Goal: Task Accomplishment & Management: Manage account settings

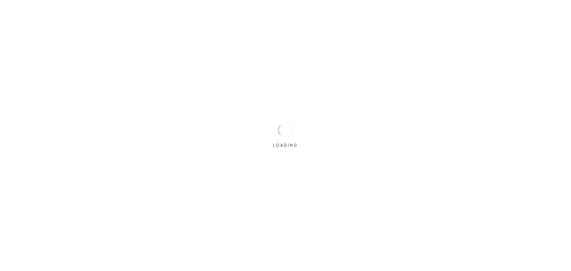
click at [270, 133] on div "LOADING" at bounding box center [285, 135] width 571 height 271
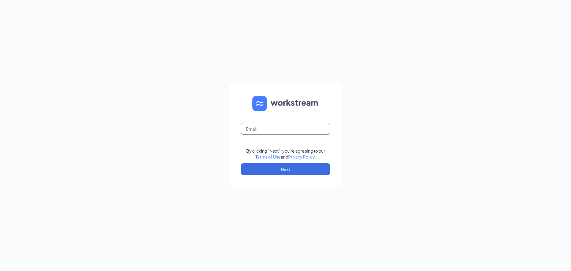
click at [270, 133] on input "text" at bounding box center [285, 129] width 89 height 12
type input "[EMAIL_ADDRESS][DOMAIN_NAME]"
click at [267, 168] on button "Next" at bounding box center [285, 169] width 89 height 12
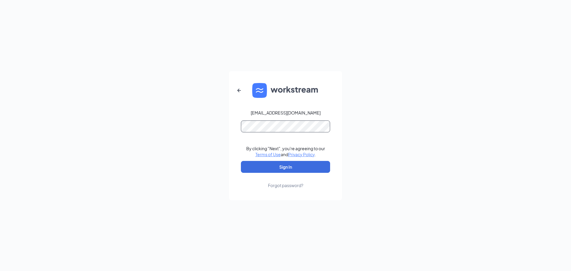
click at [241, 161] on button "Sign In" at bounding box center [285, 167] width 89 height 12
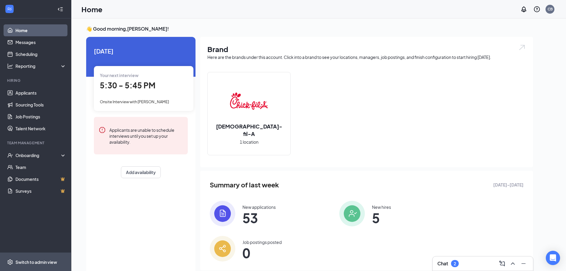
click at [30, 258] on span "Switch to admin view" at bounding box center [40, 262] width 51 height 18
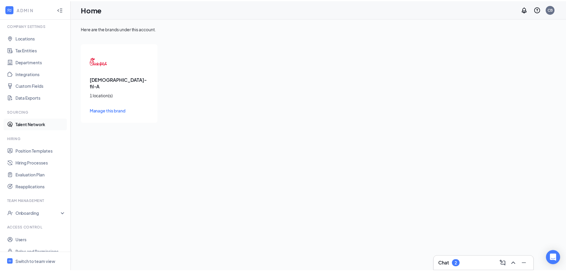
scroll to position [27, 0]
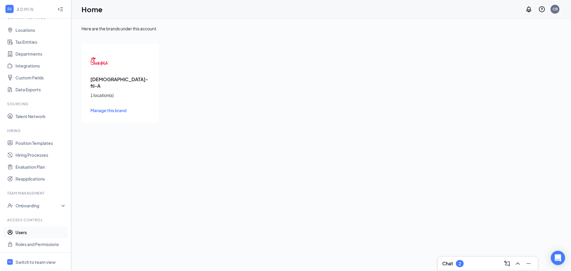
click at [26, 230] on link "Users" at bounding box center [40, 232] width 51 height 12
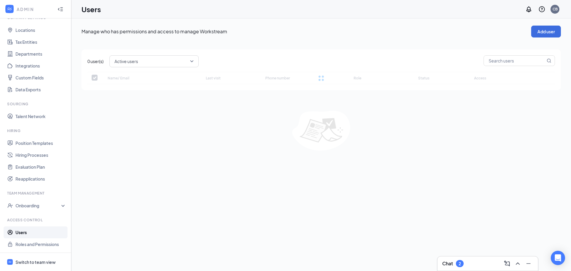
checkbox input "false"
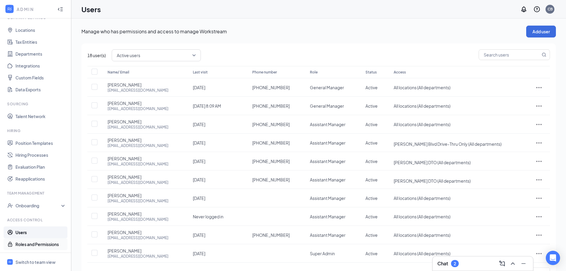
click at [30, 241] on link "Roles and Permissions" at bounding box center [40, 244] width 51 height 12
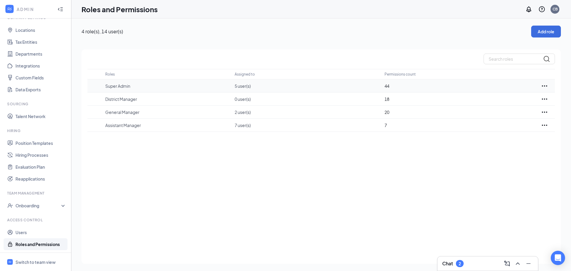
click at [155, 84] on p "Super Admin" at bounding box center [166, 86] width 123 height 6
click at [37, 233] on link "Users" at bounding box center [40, 232] width 51 height 12
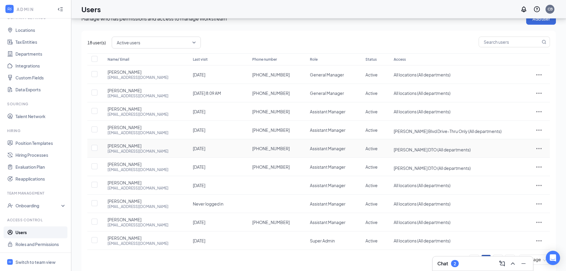
scroll to position [24, 0]
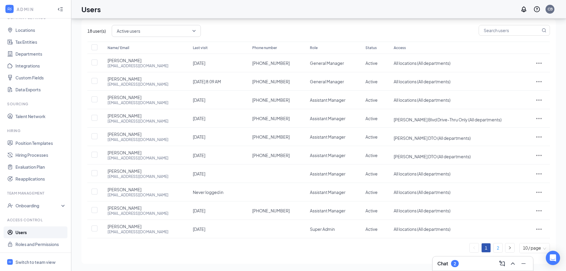
click at [494, 249] on link "2" at bounding box center [498, 247] width 9 height 9
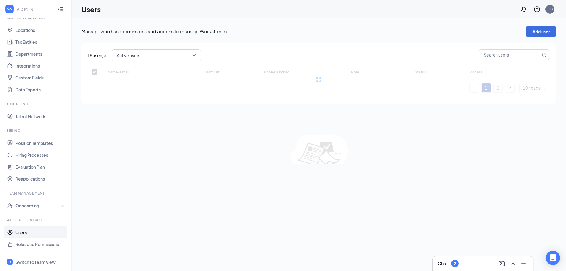
scroll to position [0, 0]
checkbox input "false"
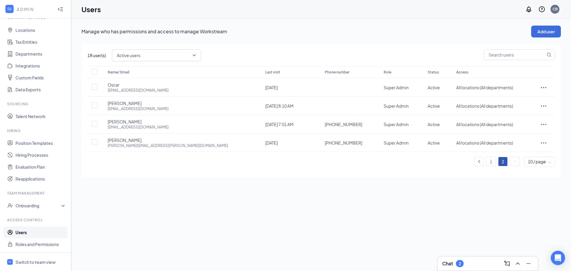
click at [489, 164] on link "1" at bounding box center [490, 161] width 9 height 9
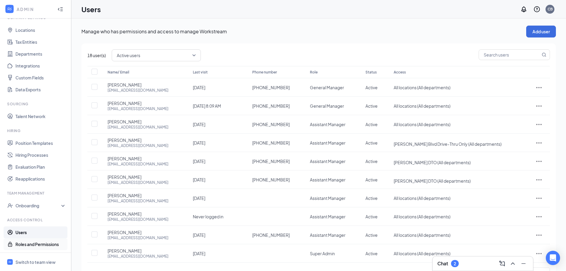
click at [32, 245] on link "Roles and Permissions" at bounding box center [40, 244] width 51 height 12
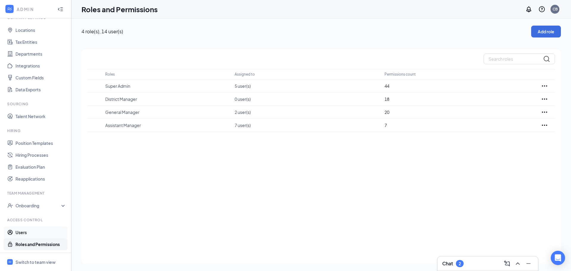
click at [44, 232] on link "Users" at bounding box center [40, 232] width 51 height 12
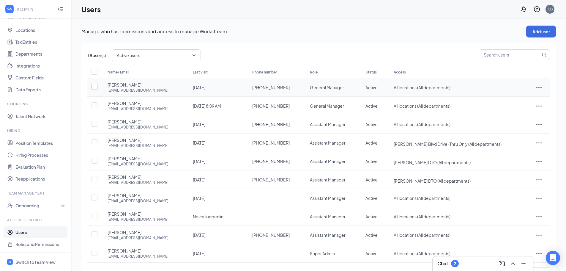
click at [92, 87] on input "checkbox" at bounding box center [95, 87] width 6 height 6
checkbox input "true"
click at [93, 105] on input "checkbox" at bounding box center [95, 105] width 6 height 6
checkbox input "true"
click at [92, 86] on input "checkbox" at bounding box center [95, 87] width 6 height 6
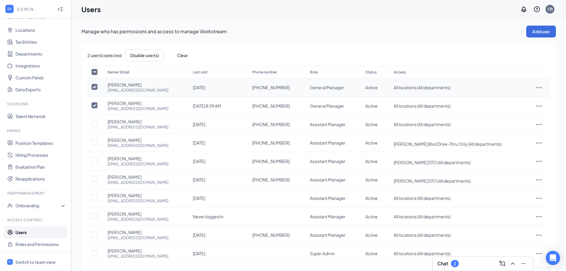
checkbox input "false"
click at [92, 106] on input "checkbox" at bounding box center [95, 105] width 6 height 6
checkbox input "false"
click at [538, 88] on icon "ActionsIcon" at bounding box center [539, 87] width 7 height 7
click at [522, 101] on span "Edit user" at bounding box center [520, 100] width 37 height 7
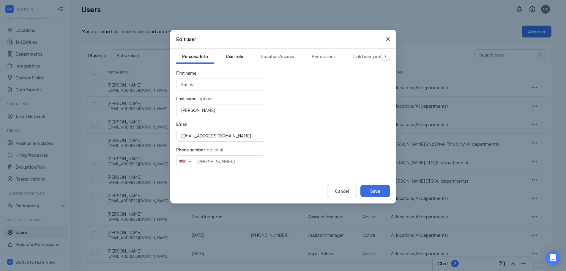
click at [233, 62] on button "User role" at bounding box center [234, 56] width 29 height 15
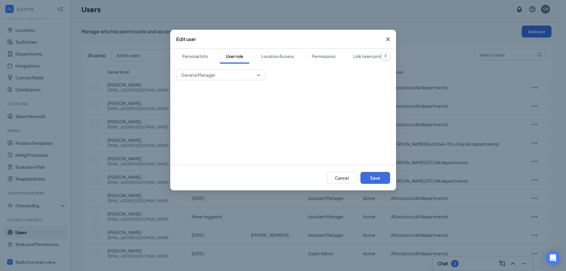
click at [227, 84] on div "General Manager" at bounding box center [283, 114] width 214 height 89
click at [227, 79] on span "General Manager" at bounding box center [218, 74] width 74 height 9
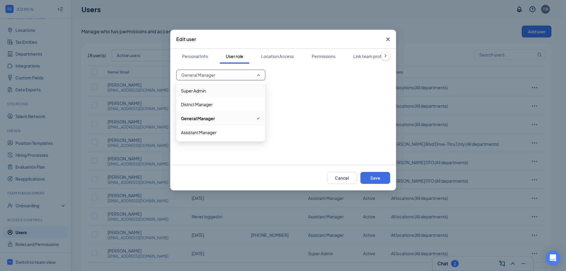
click at [219, 90] on span "Super Admin" at bounding box center [221, 90] width 80 height 7
click at [317, 56] on div "Permissions" at bounding box center [324, 56] width 24 height 6
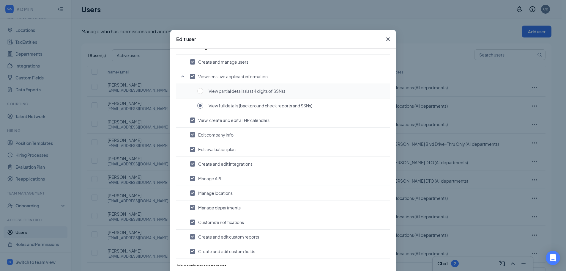
scroll to position [30, 0]
click at [199, 93] on input "radio" at bounding box center [200, 91] width 6 height 6
radio input "true"
click at [198, 106] on input "radio" at bounding box center [200, 105] width 6 height 6
radio input "true"
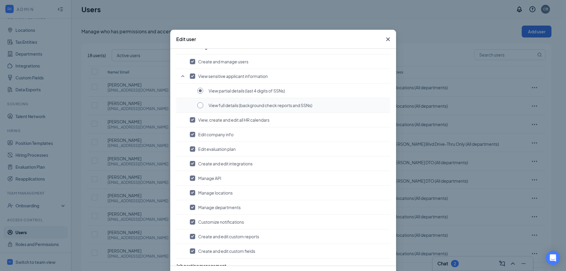
radio input "false"
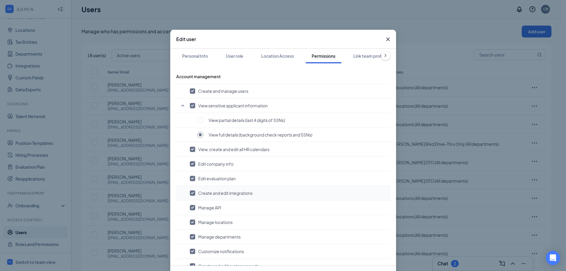
scroll to position [0, 0]
click at [232, 59] on div "User role" at bounding box center [235, 56] width 18 height 6
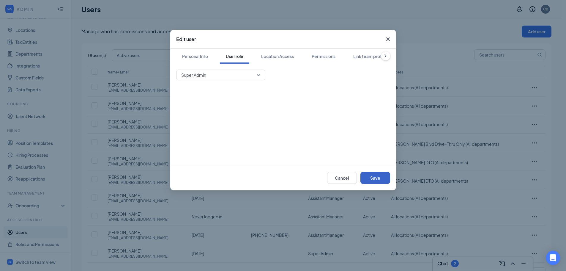
click at [380, 180] on button "Save" at bounding box center [376, 178] width 30 height 12
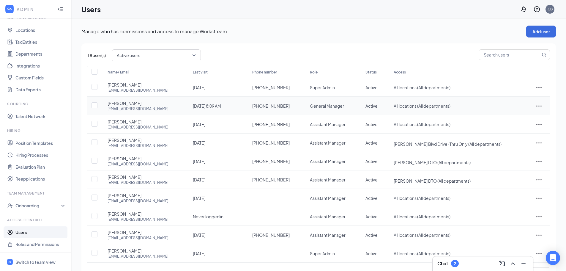
click at [543, 106] on div at bounding box center [539, 105] width 10 height 7
click at [517, 120] on span "Edit user" at bounding box center [510, 118] width 17 height 5
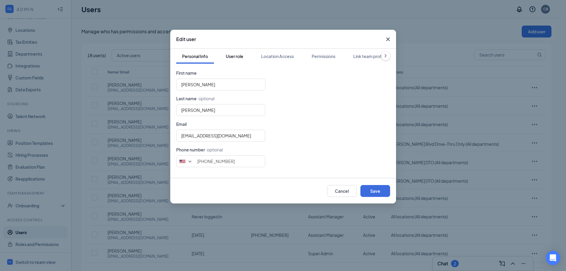
click at [244, 56] on div "User role" at bounding box center [235, 56] width 18 height 6
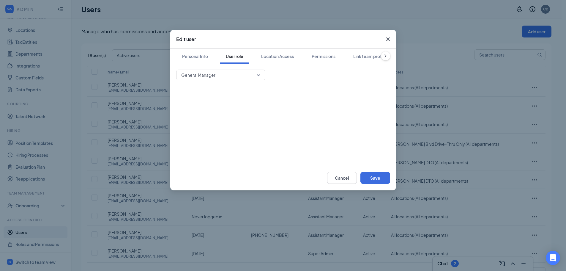
click at [235, 71] on span "General Manager" at bounding box center [218, 74] width 74 height 9
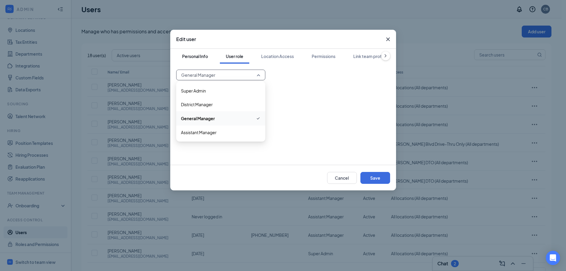
click at [194, 51] on button "Personal Info" at bounding box center [195, 56] width 38 height 15
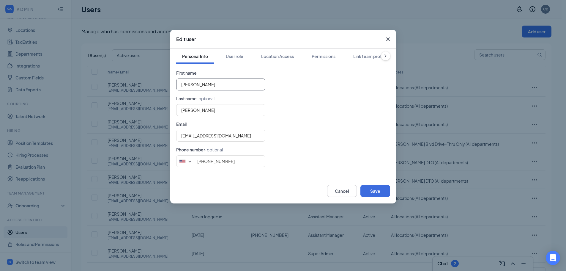
click at [200, 83] on input "Arlet" at bounding box center [220, 84] width 89 height 12
type input "Arlette"
click at [304, 97] on form "First name Arlette Last name · optional Martinez Email martinezarlet8333@gmail.…" at bounding box center [283, 121] width 214 height 102
click at [240, 60] on button "User role" at bounding box center [234, 56] width 29 height 15
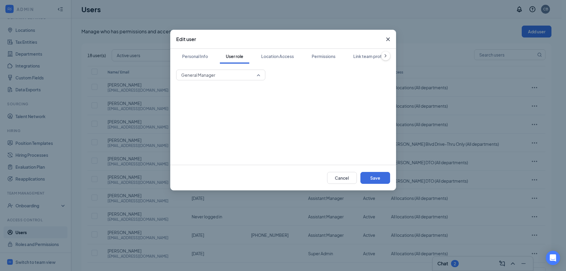
click at [238, 73] on span "General Manager" at bounding box center [218, 74] width 74 height 9
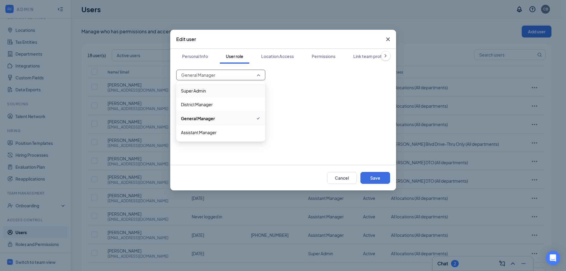
click at [233, 93] on span "Super Admin" at bounding box center [221, 90] width 80 height 7
click at [332, 56] on div "Permissions" at bounding box center [324, 56] width 24 height 6
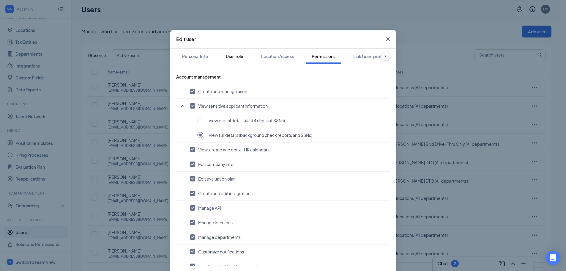
click at [234, 58] on div "User role" at bounding box center [235, 56] width 18 height 6
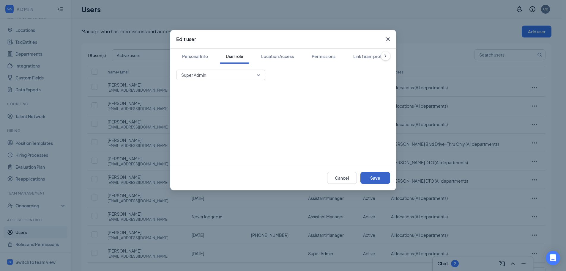
click at [377, 177] on button "Save" at bounding box center [376, 178] width 30 height 12
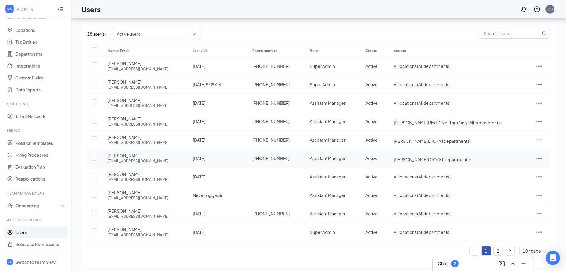
scroll to position [24, 0]
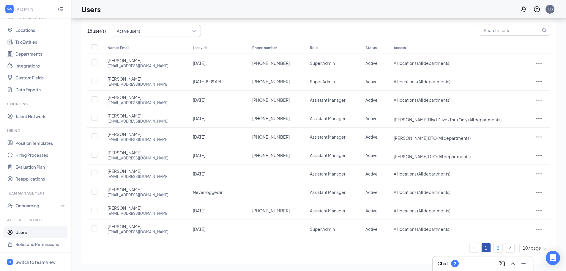
click at [499, 248] on link "2" at bounding box center [498, 247] width 9 height 9
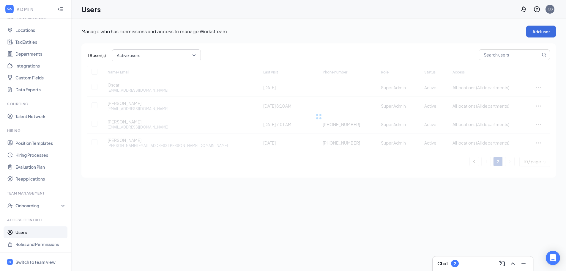
scroll to position [0, 0]
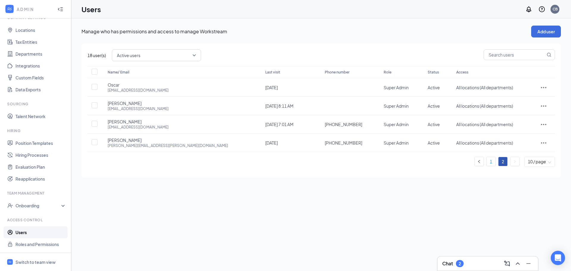
click at [492, 161] on link "1" at bounding box center [490, 161] width 9 height 9
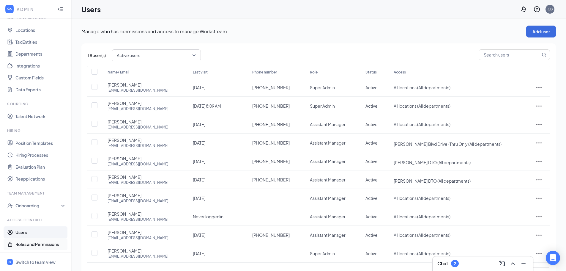
click at [30, 244] on link "Roles and Permissions" at bounding box center [40, 244] width 51 height 12
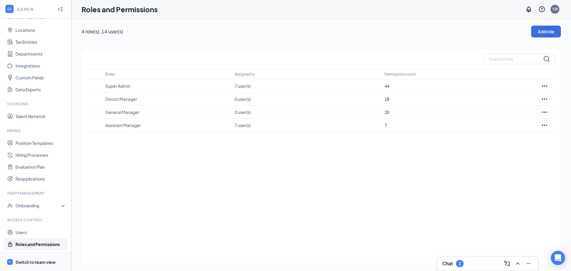
click at [35, 262] on div "Switch to team view" at bounding box center [35, 262] width 40 height 6
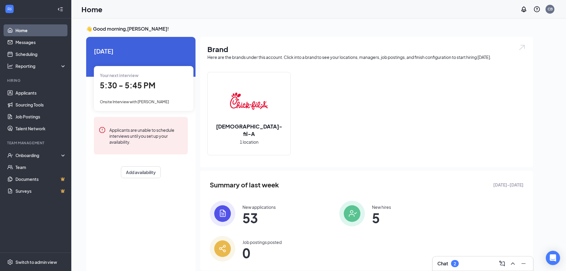
click at [461, 263] on div "Chat 2" at bounding box center [483, 264] width 91 height 10
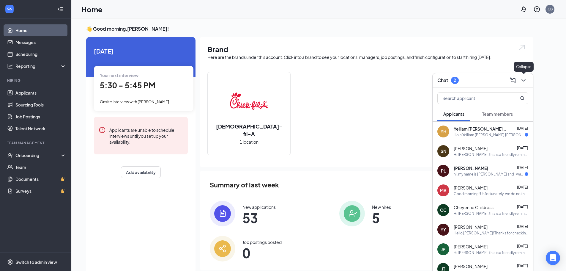
click at [527, 81] on button at bounding box center [524, 81] width 10 height 10
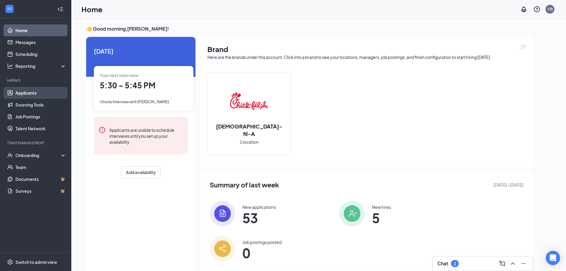
click at [48, 97] on link "Applicants" at bounding box center [40, 93] width 51 height 12
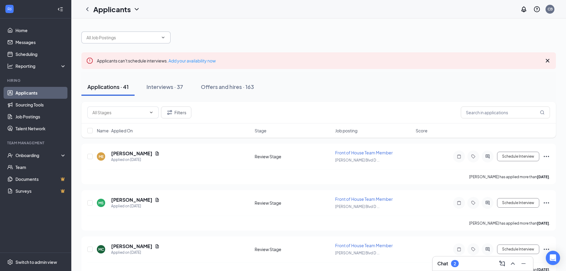
click at [114, 37] on input "text" at bounding box center [123, 37] width 72 height 7
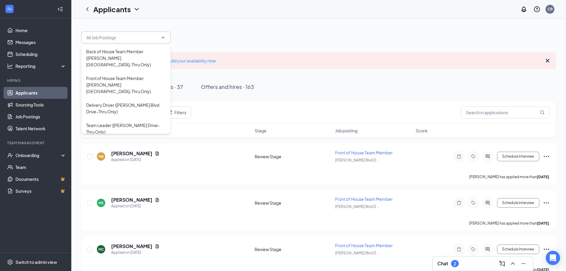
click at [189, 36] on div at bounding box center [318, 35] width 475 height 18
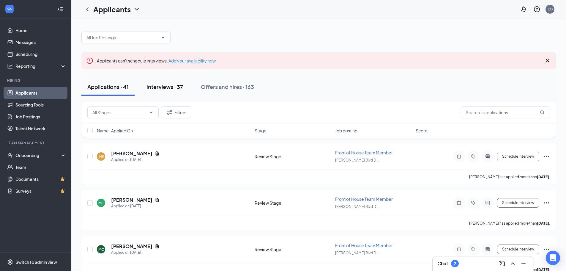
click at [179, 89] on div "Interviews · 37" at bounding box center [165, 86] width 37 height 7
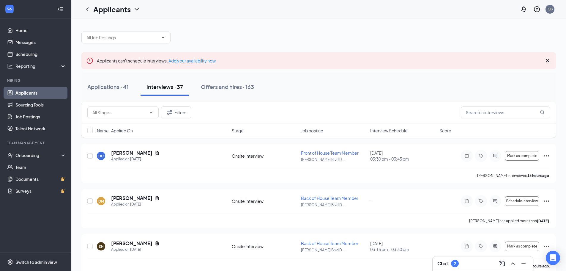
click at [546, 63] on icon "Cross" at bounding box center [547, 60] width 7 height 7
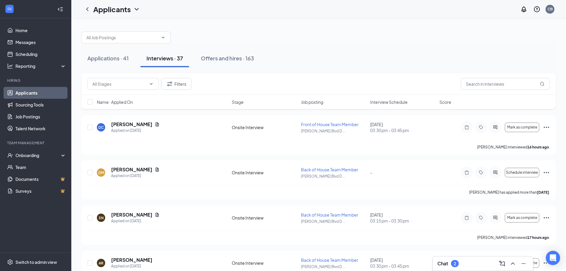
click at [393, 99] on span "Interview Schedule" at bounding box center [388, 102] width 37 height 6
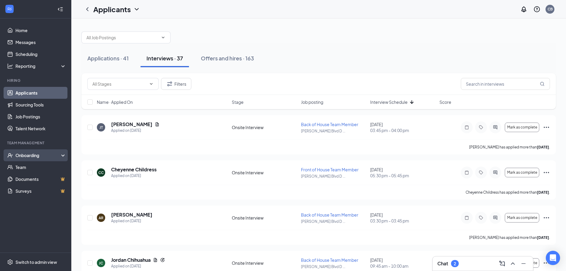
click at [21, 156] on div "Onboarding" at bounding box center [38, 155] width 46 height 6
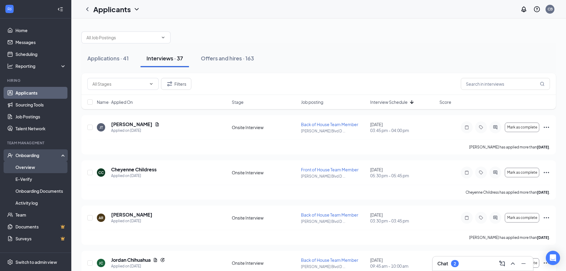
click at [24, 163] on link "Overview" at bounding box center [40, 167] width 51 height 12
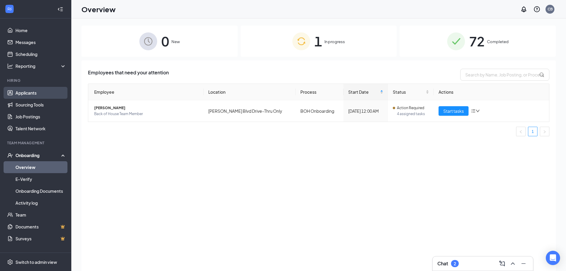
click at [40, 90] on link "Applicants" at bounding box center [40, 93] width 51 height 12
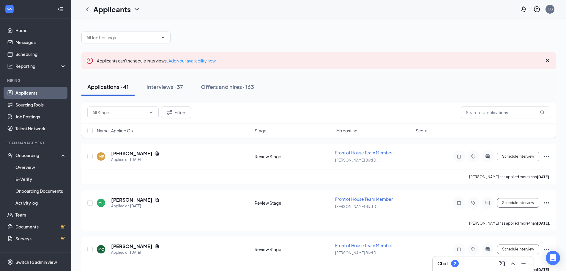
click at [547, 61] on icon "Cross" at bounding box center [547, 60] width 7 height 7
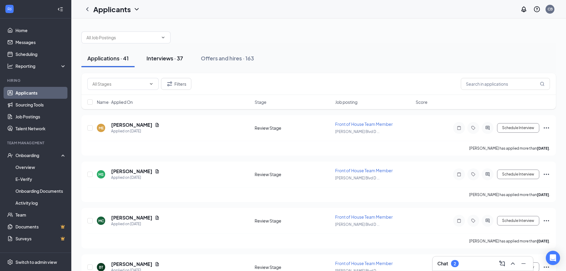
click at [170, 60] on div "Interviews · 37" at bounding box center [165, 57] width 37 height 7
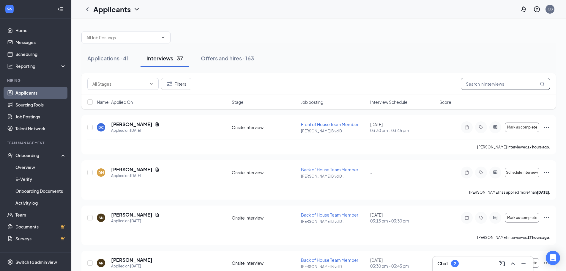
click at [483, 87] on input "text" at bounding box center [505, 84] width 89 height 12
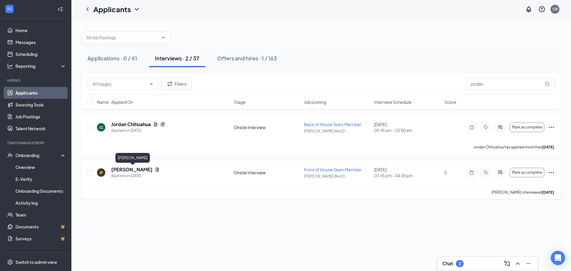
click at [136, 171] on h5 "Jordan Frost-Carnes" at bounding box center [131, 169] width 41 height 7
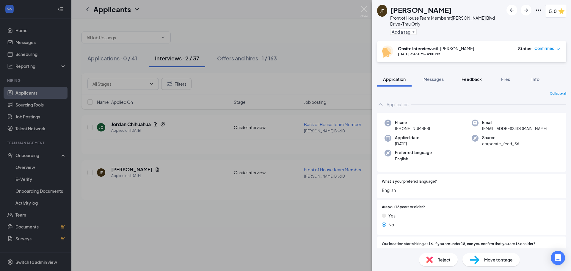
click at [480, 78] on span "Feedback" at bounding box center [471, 78] width 20 height 5
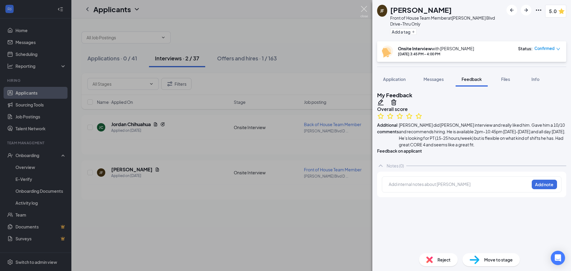
click at [365, 11] on img at bounding box center [363, 12] width 7 height 12
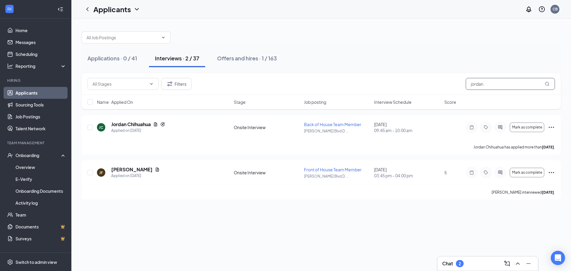
click at [487, 83] on input "jordan" at bounding box center [510, 84] width 89 height 12
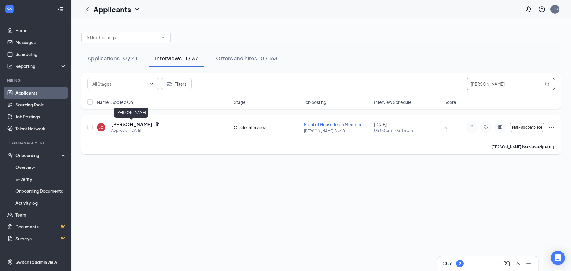
type input "jason"
click at [123, 122] on h5 "Jason Carnright" at bounding box center [131, 124] width 41 height 7
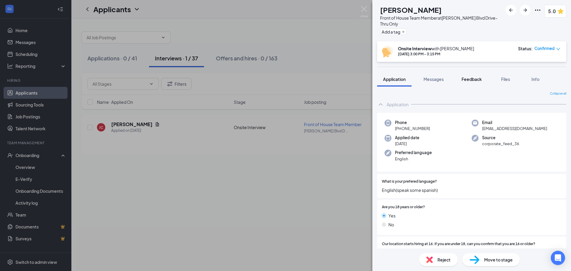
click at [469, 83] on button "Feedback" at bounding box center [471, 79] width 32 height 15
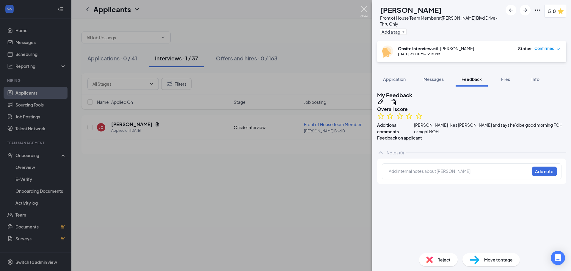
click at [365, 7] on img at bounding box center [363, 12] width 7 height 12
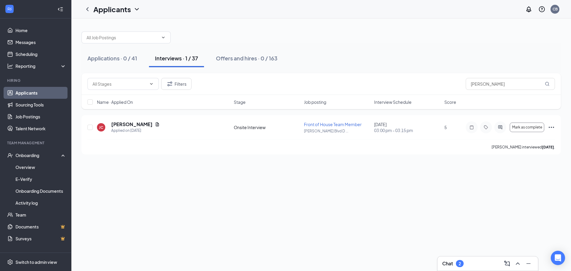
click at [476, 266] on div "Chat 2" at bounding box center [487, 264] width 91 height 10
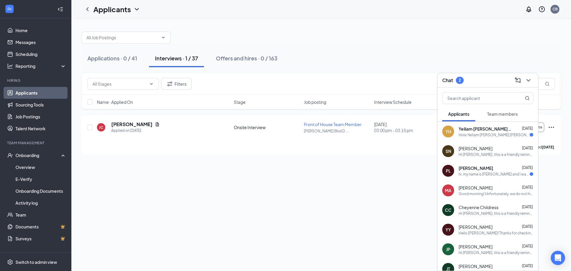
click at [483, 131] on span "Yeiliam Hidalgo Suarez" at bounding box center [485, 129] width 54 height 6
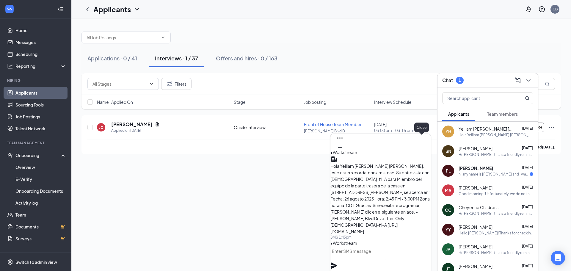
click at [343, 153] on icon "Cross" at bounding box center [339, 156] width 7 height 7
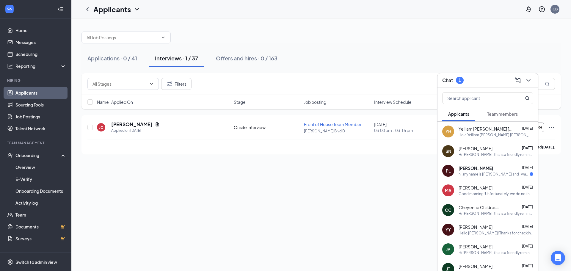
click at [486, 176] on div "hi, my name is Pamela and I was wondering what my job application status is?" at bounding box center [493, 174] width 71 height 5
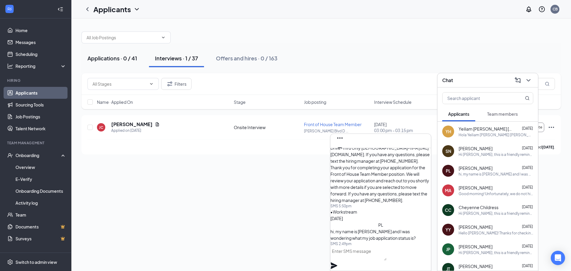
click at [107, 59] on div "Applications · 0 / 41" at bounding box center [112, 57] width 50 height 7
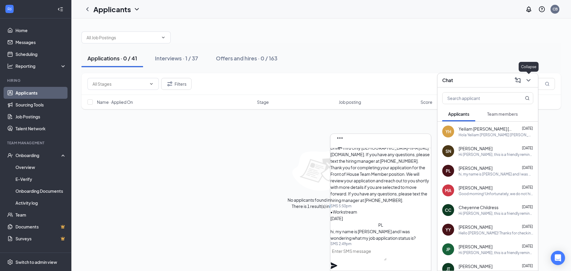
click at [526, 77] on icon "ChevronDown" at bounding box center [528, 80] width 7 height 7
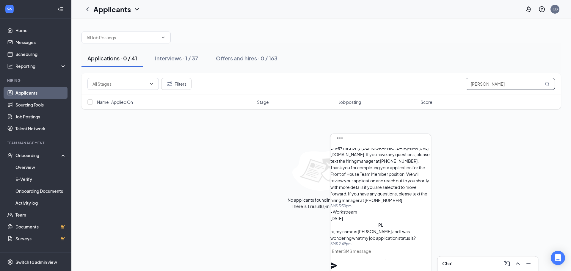
drag, startPoint x: 482, startPoint y: 83, endPoint x: 464, endPoint y: 85, distance: 18.3
click at [464, 85] on div "Filters jason" at bounding box center [320, 84] width 467 height 12
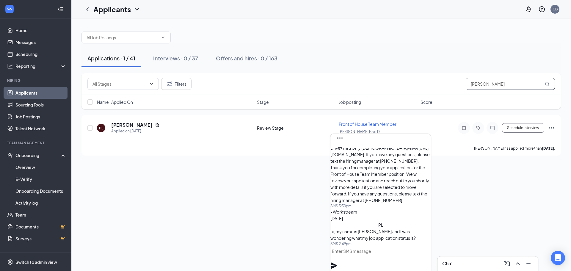
type input "pam"
click at [380, 258] on textarea at bounding box center [358, 253] width 56 height 14
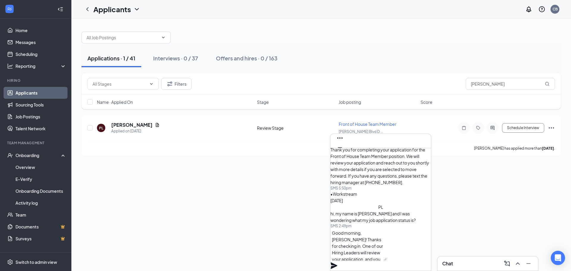
scroll to position [6, 0]
type textarea "Good morning, Pamela! Thanks for checking in. One of our Hiring Leaders will re…"
click at [337, 262] on icon "Plane" at bounding box center [333, 265] width 7 height 7
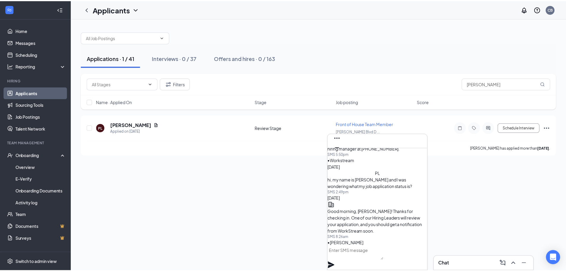
scroll to position [0, 0]
click at [343, 153] on icon "Cross" at bounding box center [339, 156] width 7 height 7
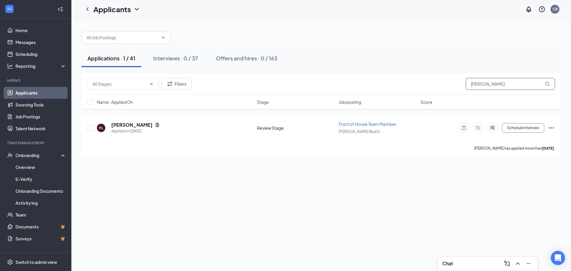
drag, startPoint x: 492, startPoint y: 86, endPoint x: 444, endPoint y: 86, distance: 48.2
click at [444, 86] on div "Filters pam" at bounding box center [320, 84] width 467 height 12
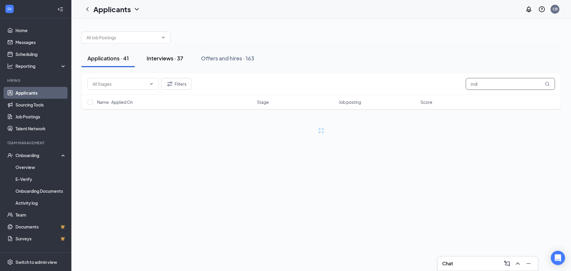
type input "indi"
click at [157, 56] on div "Interviews · 37" at bounding box center [165, 57] width 37 height 7
click at [487, 82] on input "indi" at bounding box center [510, 84] width 89 height 12
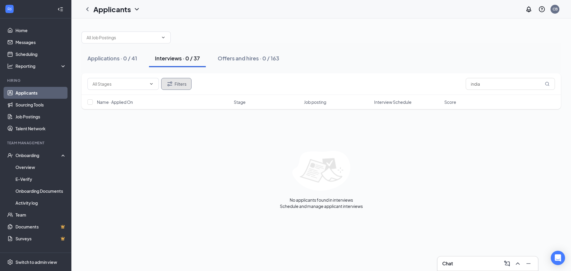
click at [184, 84] on button "Filters" at bounding box center [176, 84] width 30 height 12
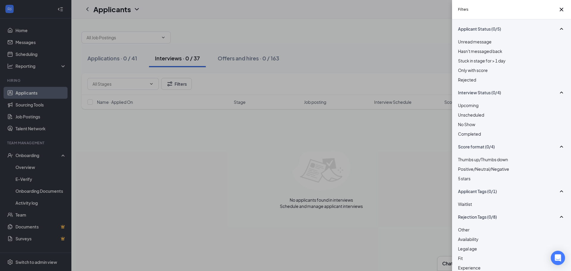
click at [459, 76] on div at bounding box center [511, 76] width 107 height 0
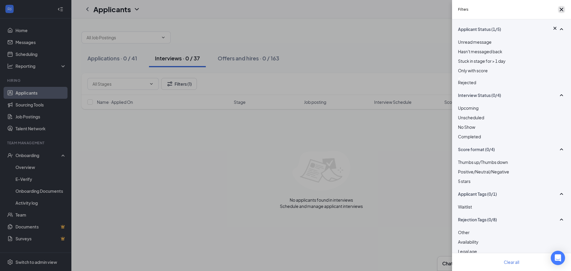
click at [561, 12] on icon "Cross" at bounding box center [561, 9] width 7 height 7
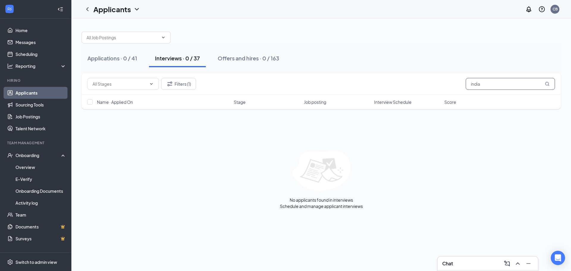
click at [495, 84] on input "india" at bounding box center [510, 84] width 89 height 12
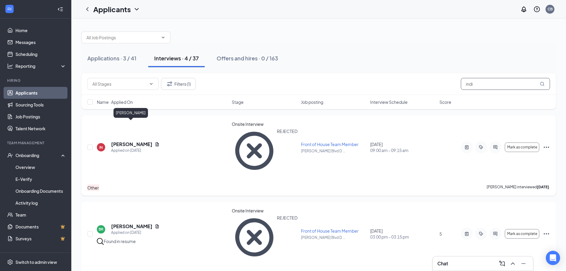
type input "indi"
click at [116, 141] on h5 "Indiyah Nelson" at bounding box center [131, 144] width 41 height 7
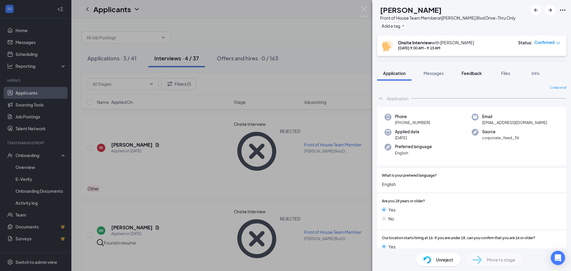
click at [471, 77] on button "Feedback" at bounding box center [471, 73] width 32 height 15
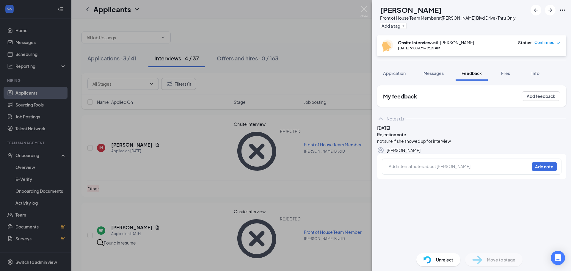
click at [566, 154] on button "button" at bounding box center [566, 150] width 0 height 7
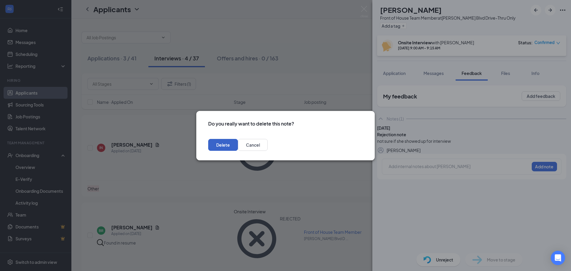
click at [238, 143] on button "Delete" at bounding box center [223, 145] width 30 height 12
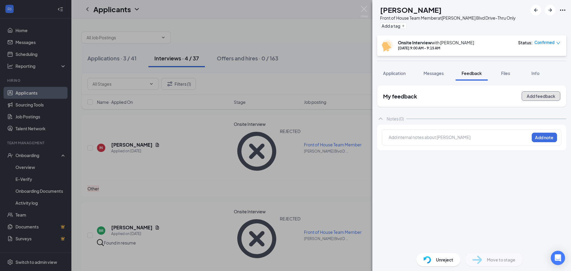
click at [537, 96] on button "Add feedback" at bounding box center [541, 96] width 39 height 10
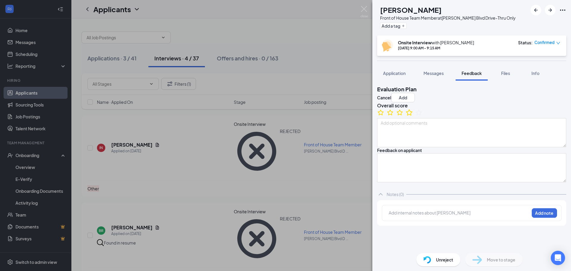
click at [412, 115] on icon "StarBorder" at bounding box center [409, 112] width 7 height 6
click at [427, 147] on textarea at bounding box center [471, 132] width 189 height 29
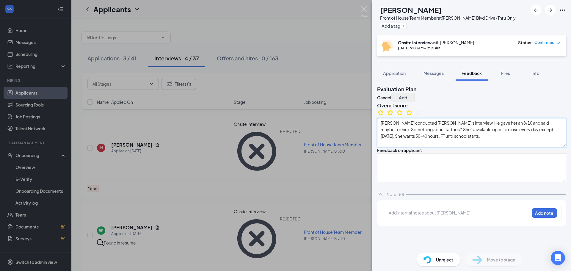
type textarea "Nicholas conducted Indiyah's interview. He gave her an 8/10 and said maybe for …"
click at [415, 95] on button "Add" at bounding box center [403, 98] width 24 height 10
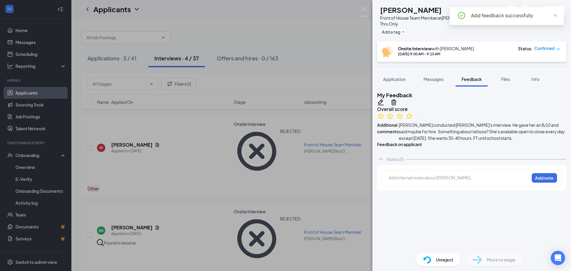
drag, startPoint x: 368, startPoint y: 39, endPoint x: 371, endPoint y: 44, distance: 5.6
click at [369, 42] on div "IN Indiyah Nelson Front of House Team Member at Louis Henna Blvd Drive-Thru Onl…" at bounding box center [285, 135] width 571 height 271
click at [362, 8] on img at bounding box center [363, 12] width 7 height 12
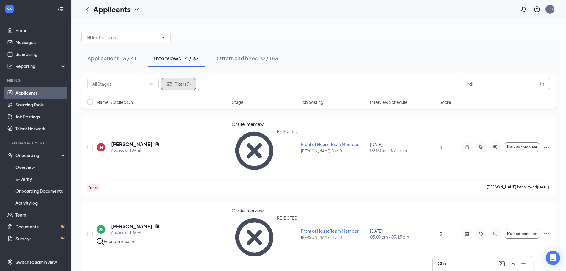
click at [170, 87] on icon "Filter" at bounding box center [169, 83] width 7 height 7
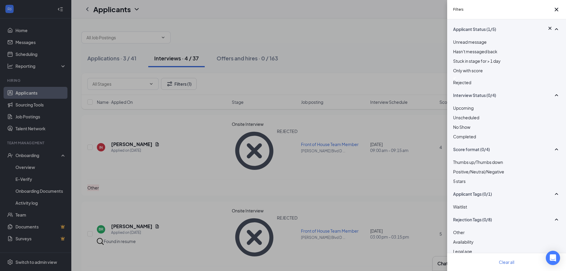
click at [459, 79] on div at bounding box center [506, 78] width 107 height 2
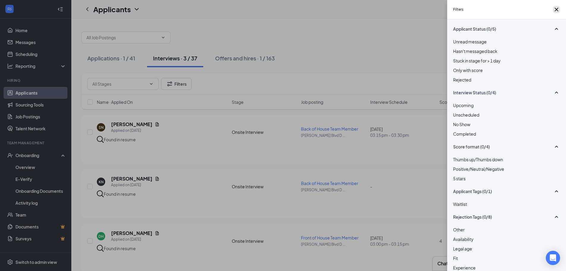
click at [553, 11] on icon "Cross" at bounding box center [556, 9] width 7 height 7
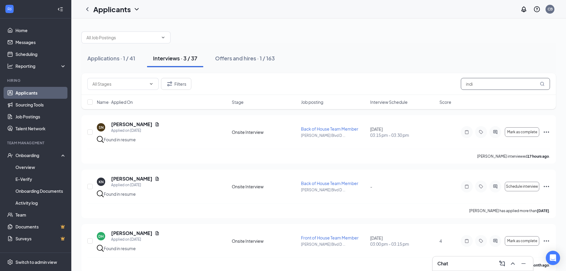
drag, startPoint x: 476, startPoint y: 83, endPoint x: 456, endPoint y: 85, distance: 20.3
click at [456, 85] on div "Filters indi" at bounding box center [318, 84] width 463 height 12
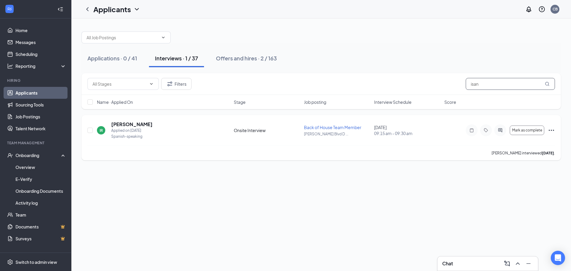
type input "isan"
click at [552, 128] on icon "Ellipses" at bounding box center [551, 130] width 7 height 7
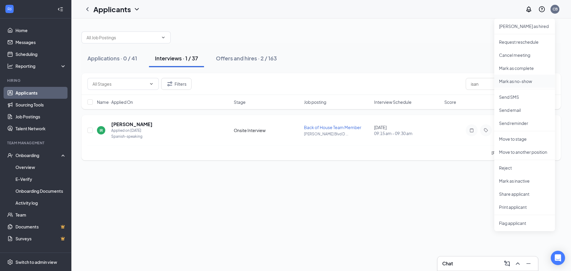
click at [511, 84] on p "Mark as no-show" at bounding box center [524, 81] width 51 height 6
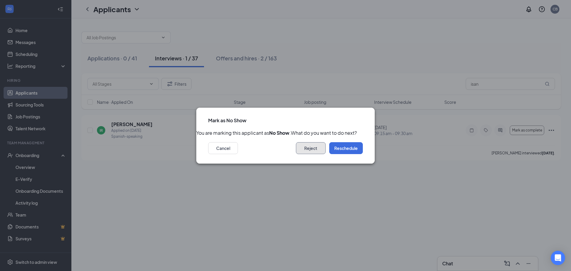
click at [306, 152] on button "Reject" at bounding box center [311, 148] width 30 height 12
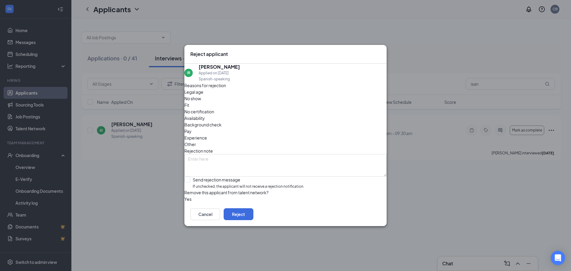
click at [201, 100] on span "No show" at bounding box center [192, 98] width 17 height 7
click at [241, 154] on textarea at bounding box center [285, 165] width 202 height 23
type textarea "Didn't show up for interview."
click at [195, 177] on input "Send rejection message If unchecked, the applicant will not receive a rejection…" at bounding box center [244, 183] width 120 height 13
checkbox input "true"
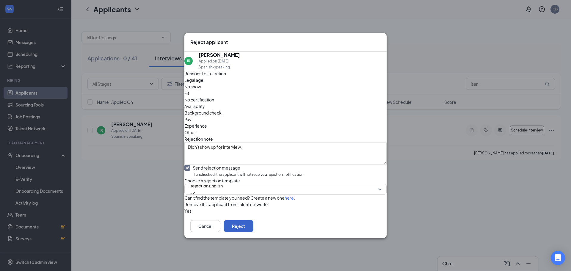
click at [253, 232] on button "Reject" at bounding box center [239, 226] width 30 height 12
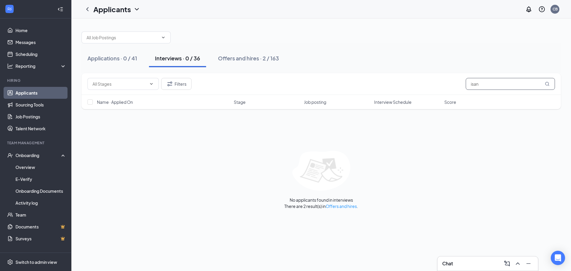
drag, startPoint x: 481, startPoint y: 85, endPoint x: 468, endPoint y: 86, distance: 13.1
click at [468, 86] on input "isan" at bounding box center [510, 84] width 89 height 12
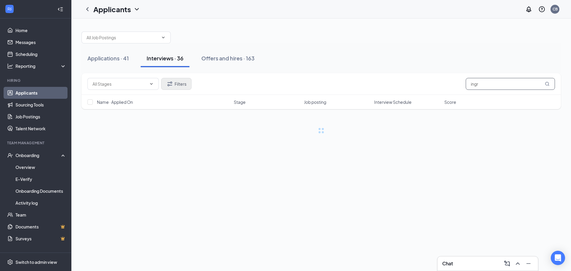
type input "ingr"
click at [178, 86] on button "Filters" at bounding box center [176, 84] width 30 height 12
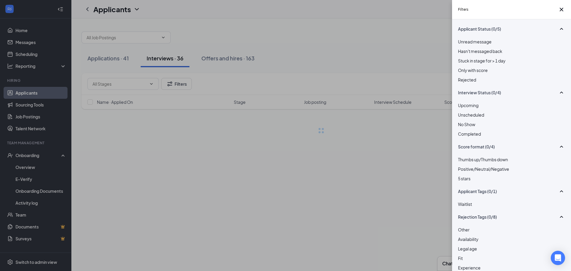
click at [463, 76] on div at bounding box center [511, 76] width 107 height 0
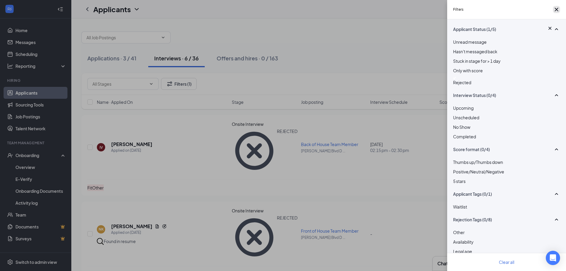
click at [553, 13] on icon "Cross" at bounding box center [556, 9] width 7 height 7
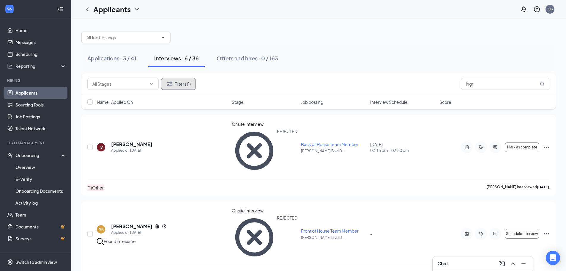
click at [183, 83] on button "Filters (1)" at bounding box center [178, 84] width 35 height 12
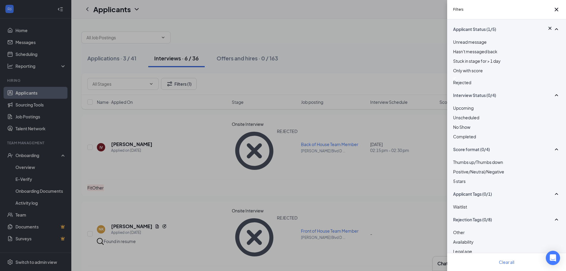
click at [458, 79] on div at bounding box center [506, 78] width 107 height 2
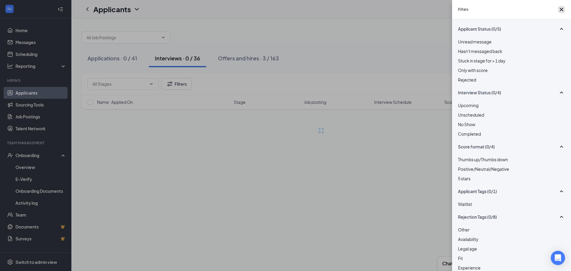
click at [558, 12] on icon "Cross" at bounding box center [561, 9] width 7 height 7
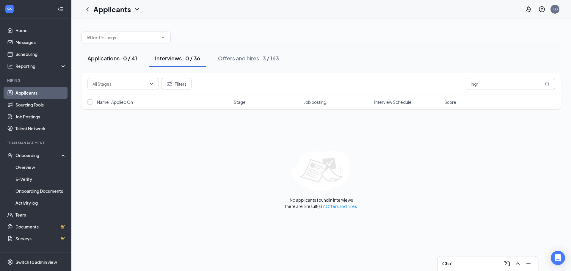
click at [122, 62] on button "Applications · 0 / 41" at bounding box center [112, 58] width 62 height 18
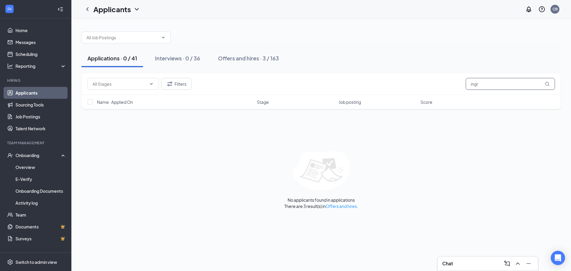
drag, startPoint x: 497, startPoint y: 85, endPoint x: 441, endPoint y: 88, distance: 56.0
click at [441, 88] on div "Filters ingr" at bounding box center [320, 84] width 467 height 12
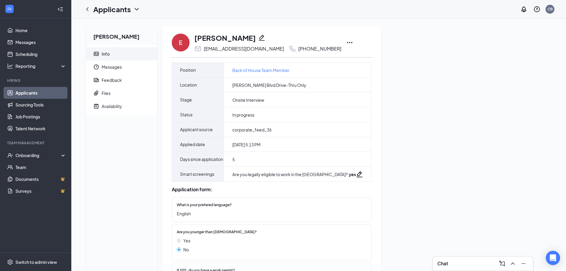
click at [346, 42] on icon "Ellipses" at bounding box center [349, 42] width 7 height 7
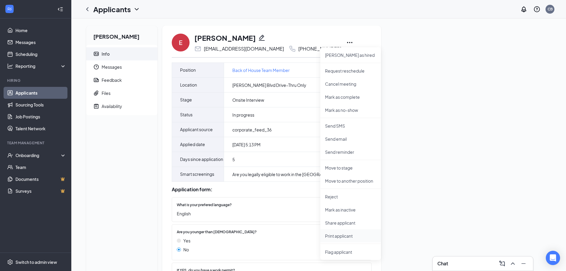
click at [336, 235] on p "Print applicant" at bounding box center [350, 236] width 51 height 6
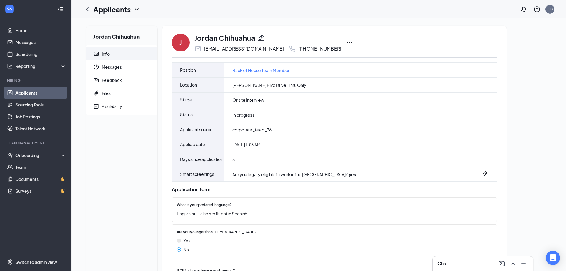
click at [351, 44] on icon "Ellipses" at bounding box center [349, 42] width 7 height 7
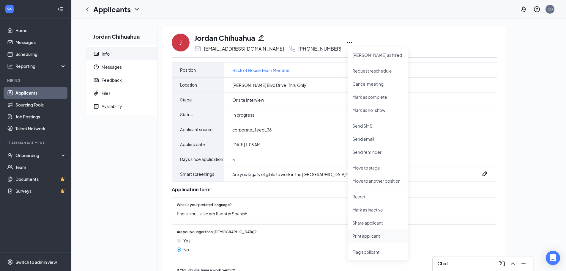
click at [359, 233] on p "Print applicant" at bounding box center [378, 236] width 51 height 6
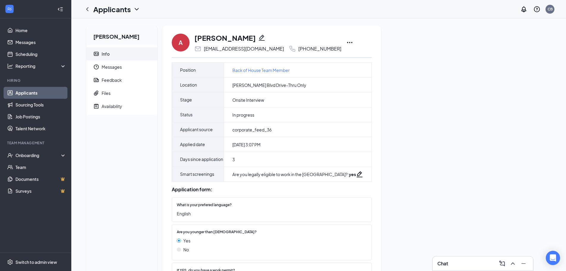
click at [346, 42] on icon "Ellipses" at bounding box center [349, 42] width 7 height 7
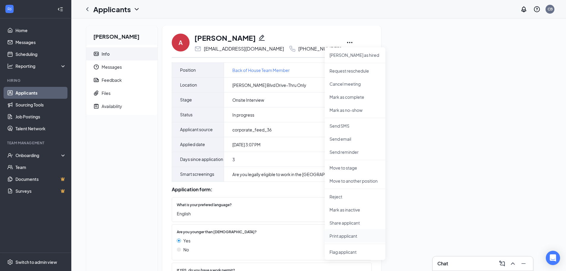
click at [345, 237] on p "Print applicant" at bounding box center [355, 236] width 51 height 6
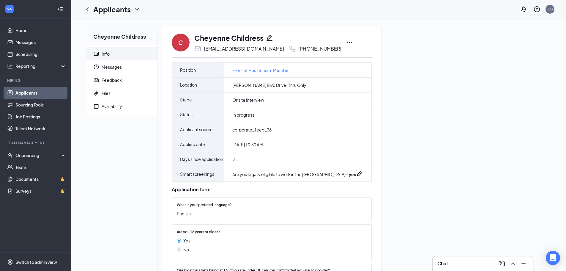
click at [346, 42] on icon "Ellipses" at bounding box center [349, 42] width 7 height 7
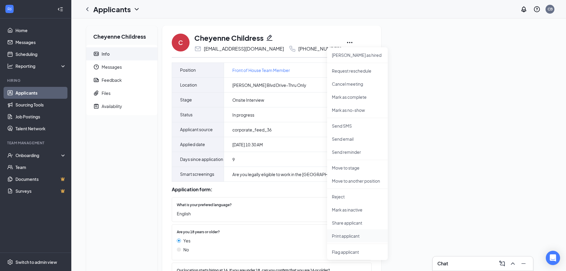
click at [357, 233] on p "Print applicant" at bounding box center [357, 236] width 51 height 6
